Goal: Task Accomplishment & Management: Complete application form

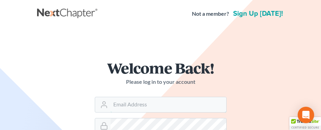
type input "[PERSON_NAME][EMAIL_ADDRESS][DOMAIN_NAME]"
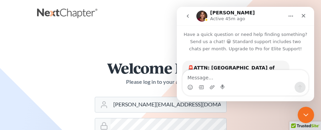
scroll to position [69, 0]
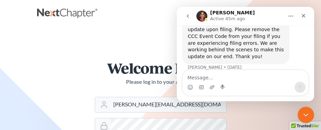
click at [237, 115] on form "Welcome Back! Please log in to your account Email Address christopher@jenningsa…" at bounding box center [160, 121] width 165 height 154
click at [303, 16] on icon "Close" at bounding box center [304, 16] width 4 height 4
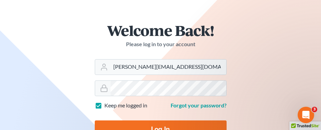
scroll to position [40, 0]
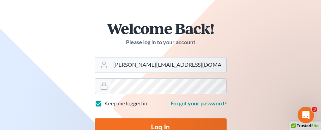
click at [186, 124] on input "Log In" at bounding box center [161, 128] width 132 height 18
type input "Thinking..."
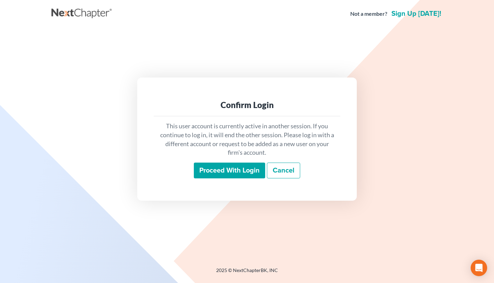
click at [237, 130] on input "Proceed with login" at bounding box center [229, 171] width 71 height 16
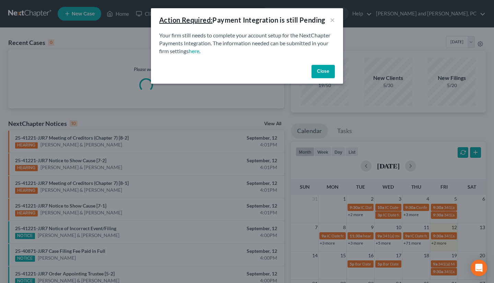
click at [326, 71] on button "Close" at bounding box center [323, 72] width 23 height 14
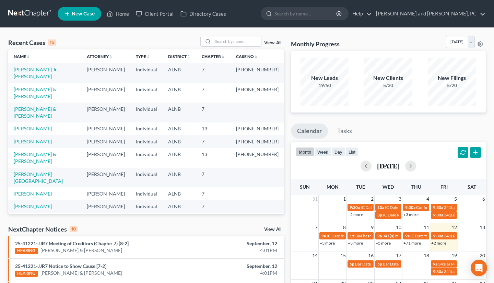
click at [88, 13] on span "New Case" at bounding box center [83, 13] width 23 height 5
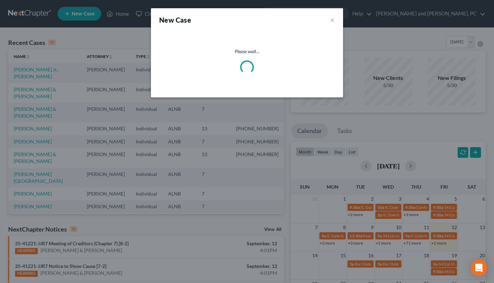
select select "1"
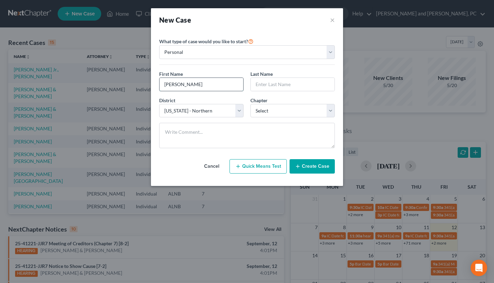
type input "Felicia"
type input "Cohen"
select select "3"
type textarea "TitlePawn"
click at [317, 167] on button "Create Case" at bounding box center [312, 166] width 45 height 14
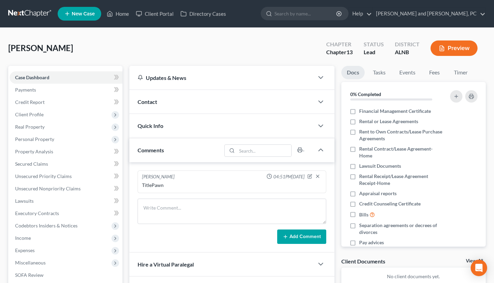
click at [165, 105] on div "Contact" at bounding box center [221, 102] width 185 height 24
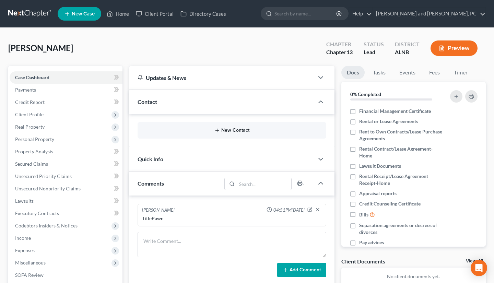
click at [211, 129] on button "New Contact" at bounding box center [232, 130] width 178 height 5
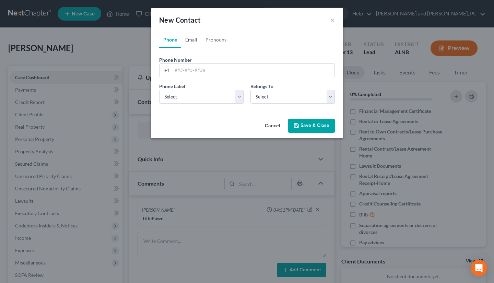
click at [190, 40] on link "Email" at bounding box center [191, 40] width 20 height 16
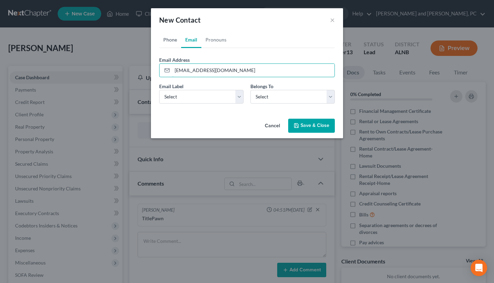
type input "feecohen7@gmail.com"
click at [174, 37] on link "Phone" at bounding box center [170, 40] width 22 height 16
type input "2054738683"
click at [189, 94] on select "Select Mobile Home Work Other" at bounding box center [201, 97] width 84 height 14
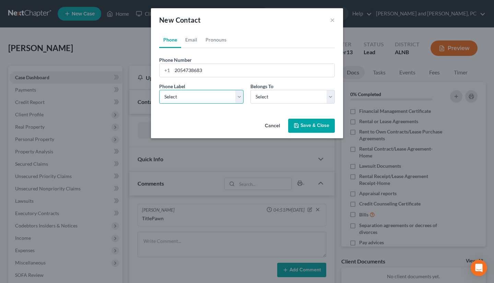
select select "0"
click at [305, 119] on button "Save & Close" at bounding box center [311, 126] width 47 height 14
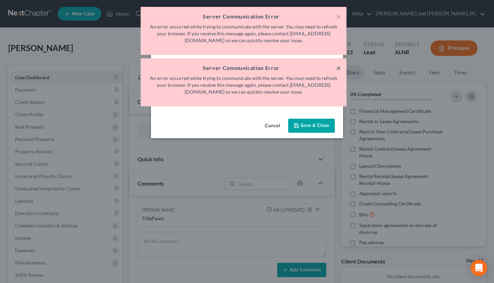
click at [338, 66] on button "×" at bounding box center [338, 68] width 5 height 8
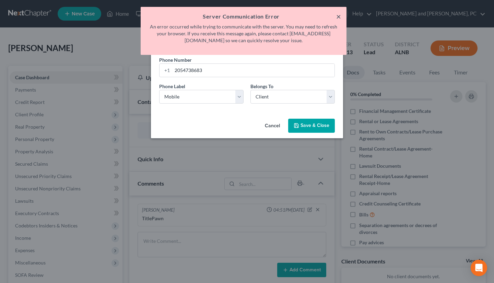
click at [339, 19] on button "×" at bounding box center [338, 16] width 5 height 8
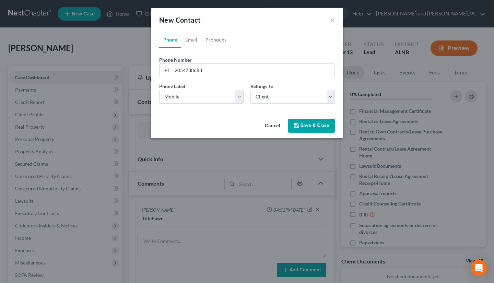
click at [309, 126] on button "Save & Close" at bounding box center [311, 126] width 47 height 14
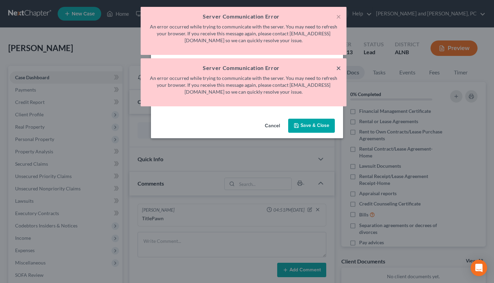
click at [337, 66] on button "×" at bounding box center [338, 68] width 5 height 8
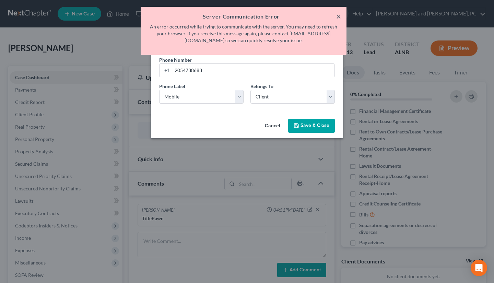
click at [339, 16] on button "×" at bounding box center [338, 16] width 5 height 8
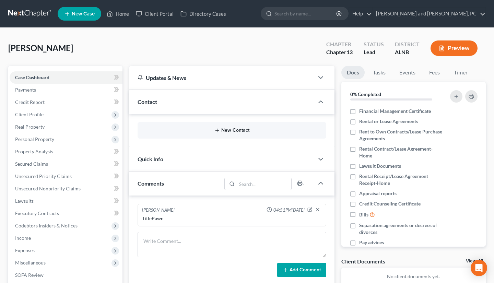
click at [222, 129] on button "New Contact" at bounding box center [232, 130] width 178 height 5
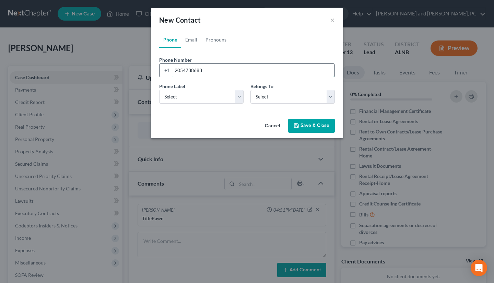
type input "2054738683"
select select "0"
click at [193, 42] on link "Email" at bounding box center [191, 40] width 20 height 16
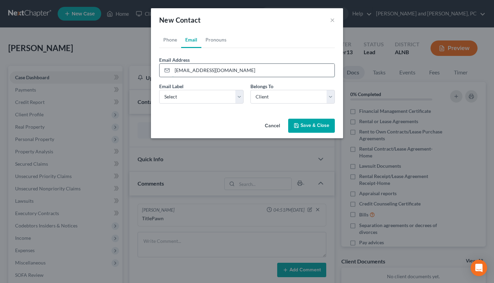
type input "feecohen7@gmail.com"
select select "0"
click at [306, 124] on button "Save & Close" at bounding box center [311, 126] width 47 height 14
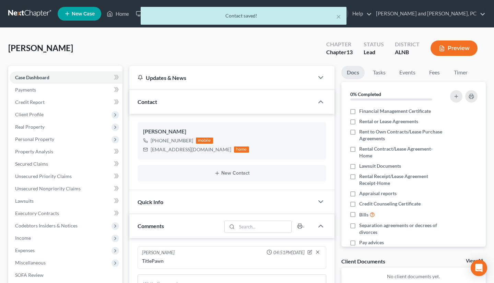
click at [158, 194] on div "Quick Info" at bounding box center [221, 202] width 185 height 24
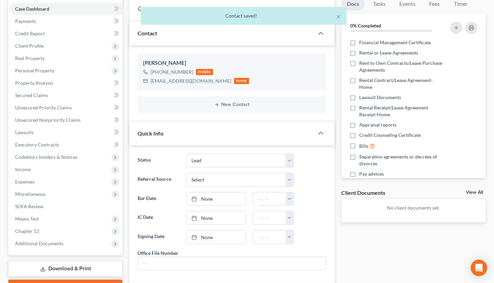
scroll to position [69, 0]
click at [211, 215] on link "None" at bounding box center [216, 217] width 59 height 13
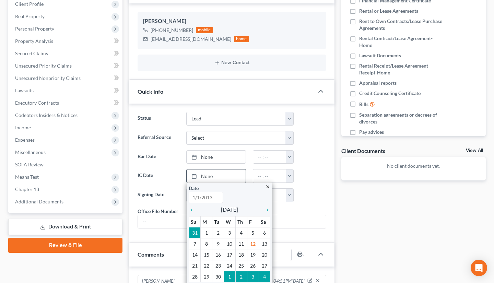
scroll to position [110, 0]
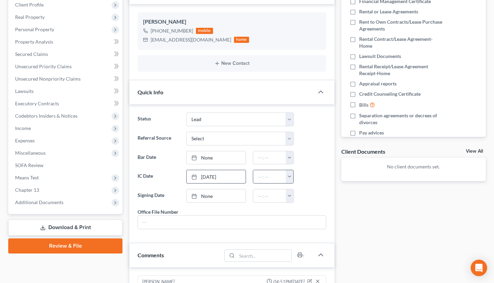
click at [287, 179] on button "button" at bounding box center [290, 176] width 8 height 13
click at [302, 209] on link "4:00pm" at bounding box center [304, 213] width 38 height 12
type input "4:00pm"
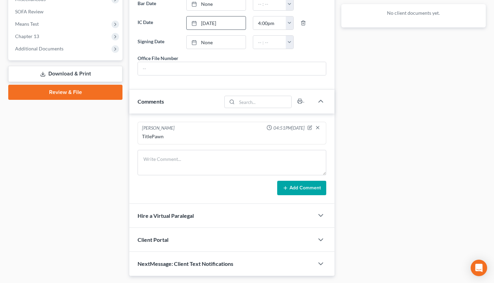
scroll to position [265, 0]
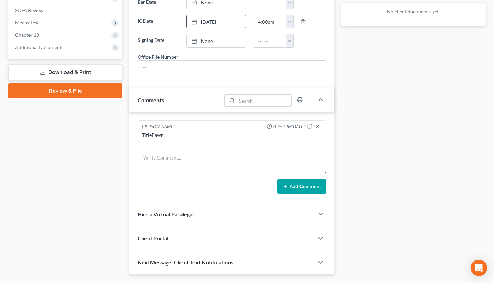
click at [220, 236] on div "Client Portal" at bounding box center [221, 238] width 185 height 24
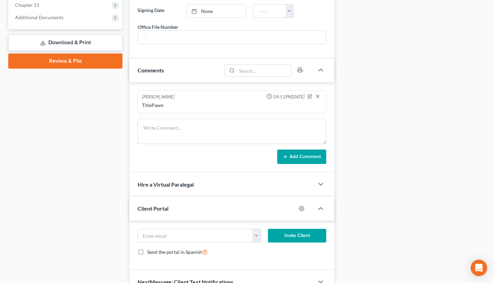
scroll to position [295, 0]
click at [301, 208] on circle "button" at bounding box center [301, 208] width 1 height 1
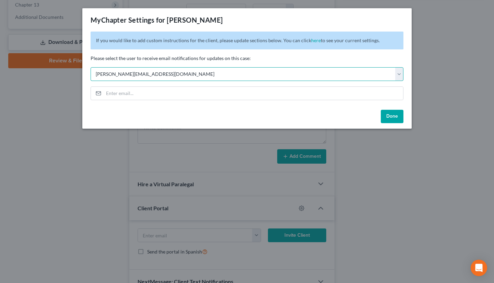
select select "1"
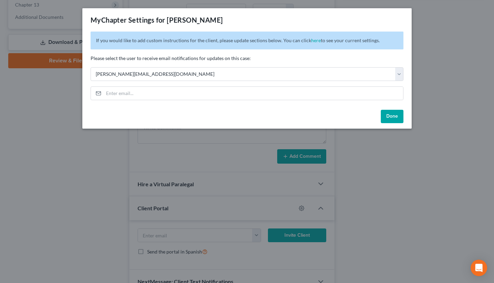
click at [391, 117] on button "Done" at bounding box center [392, 117] width 23 height 14
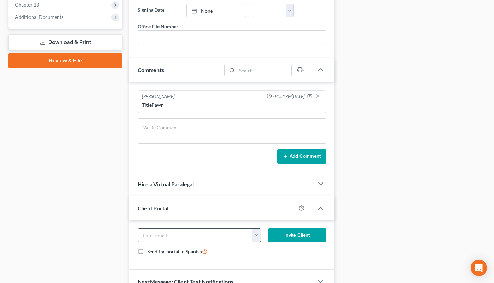
click at [259, 235] on button "button" at bounding box center [256, 235] width 8 height 13
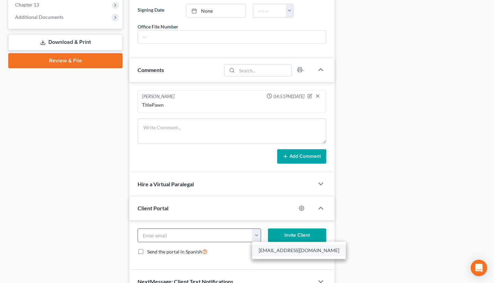
click at [275, 250] on link "feecohen7@gmail.com" at bounding box center [299, 251] width 94 height 12
type input "feecohen7@gmail.com"
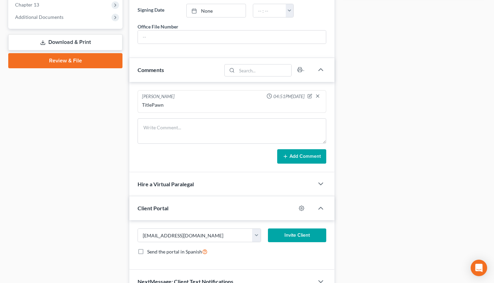
click at [297, 237] on button "Invite Client" at bounding box center [297, 235] width 58 height 14
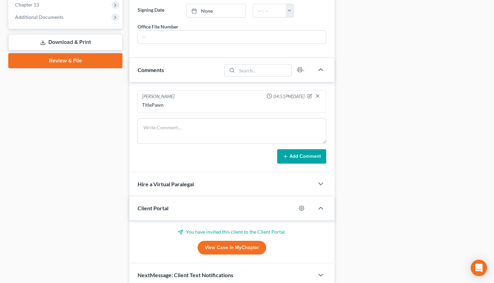
scroll to position [306, 0]
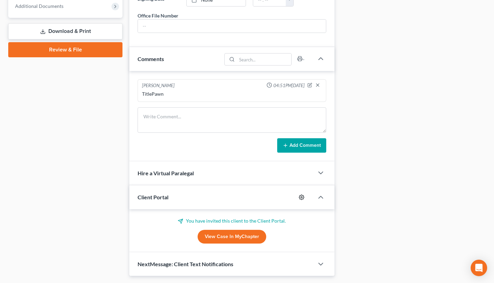
click at [301, 199] on icon "button" at bounding box center [301, 197] width 5 height 5
select select "1"
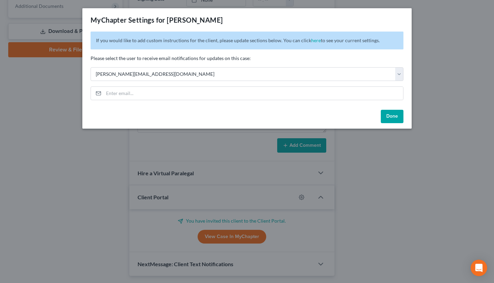
click at [391, 115] on button "Done" at bounding box center [392, 117] width 23 height 14
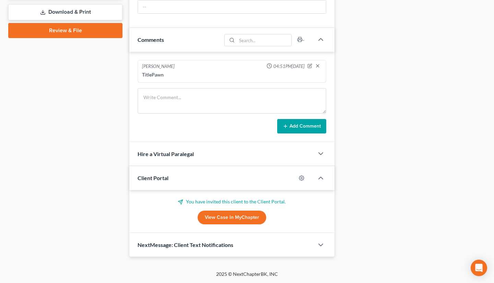
scroll to position [325, 0]
click at [232, 243] on span "NextMessage: Client Text Notifications" at bounding box center [186, 245] width 96 height 7
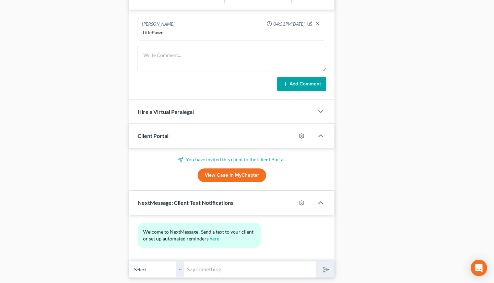
scroll to position [367, 0]
click at [300, 203] on icon "button" at bounding box center [301, 203] width 5 height 5
select select "0"
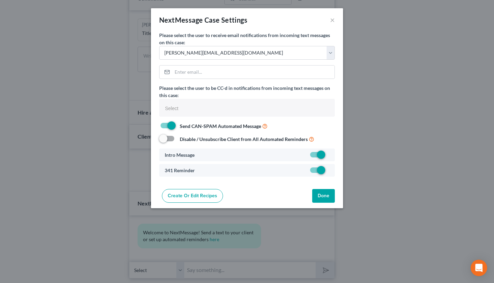
select select
select select "1"
click at [323, 200] on button "Done" at bounding box center [323, 196] width 23 height 14
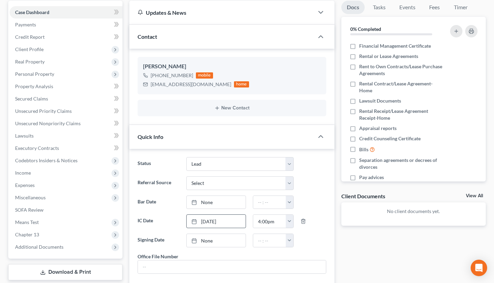
scroll to position [66, 0]
